Goal: Go to known website: Access a specific website the user already knows

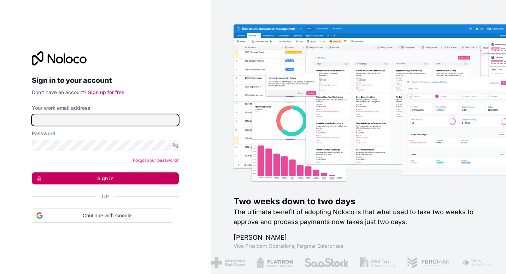
type input "[EMAIL_ADDRESS][DOMAIN_NAME]"
click at [121, 181] on button "Sign in" at bounding box center [105, 178] width 147 height 12
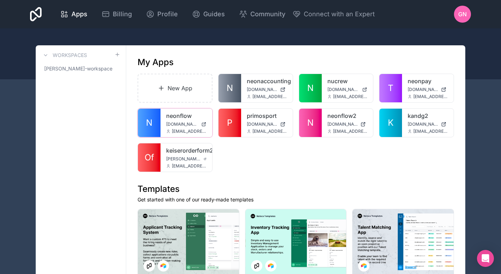
click at [152, 132] on link "N" at bounding box center [149, 123] width 23 height 28
